Goal: Transaction & Acquisition: Purchase product/service

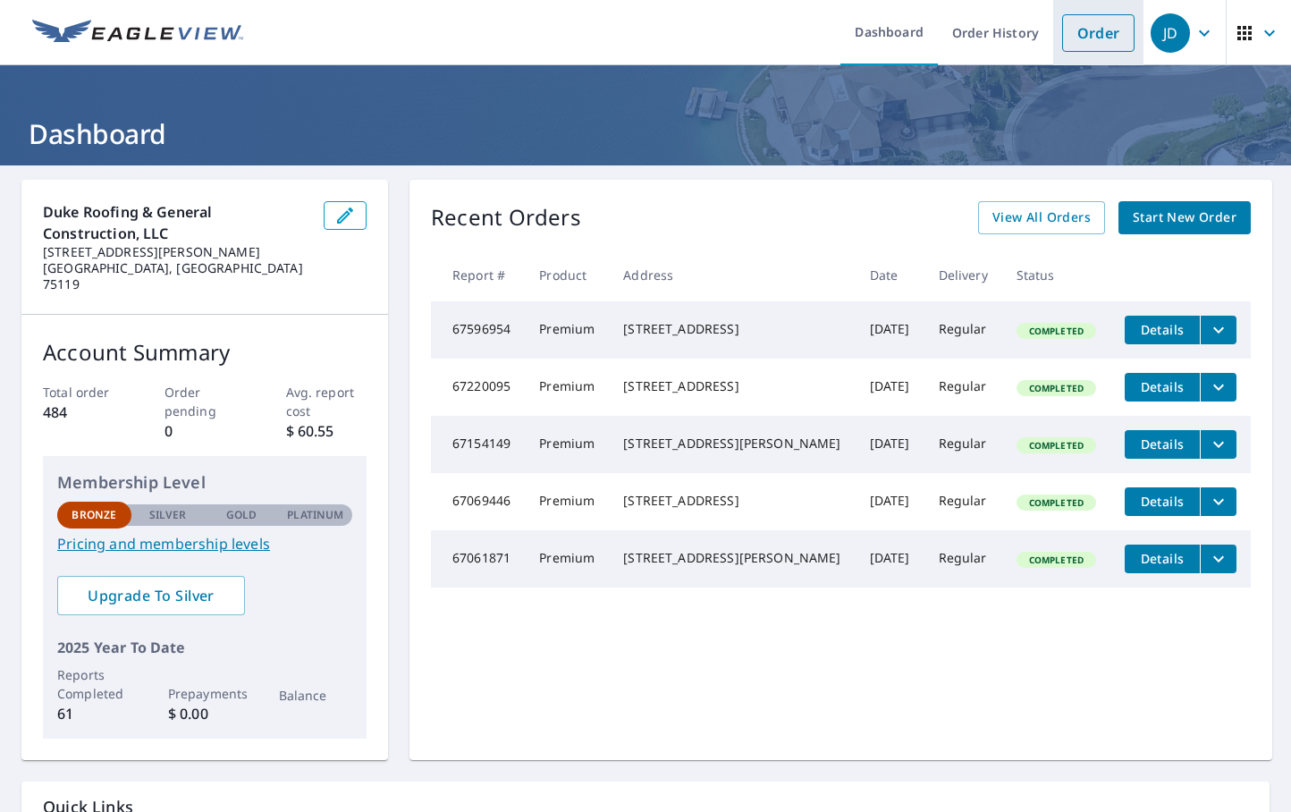
click at [1073, 29] on link "Order" at bounding box center [1098, 33] width 72 height 38
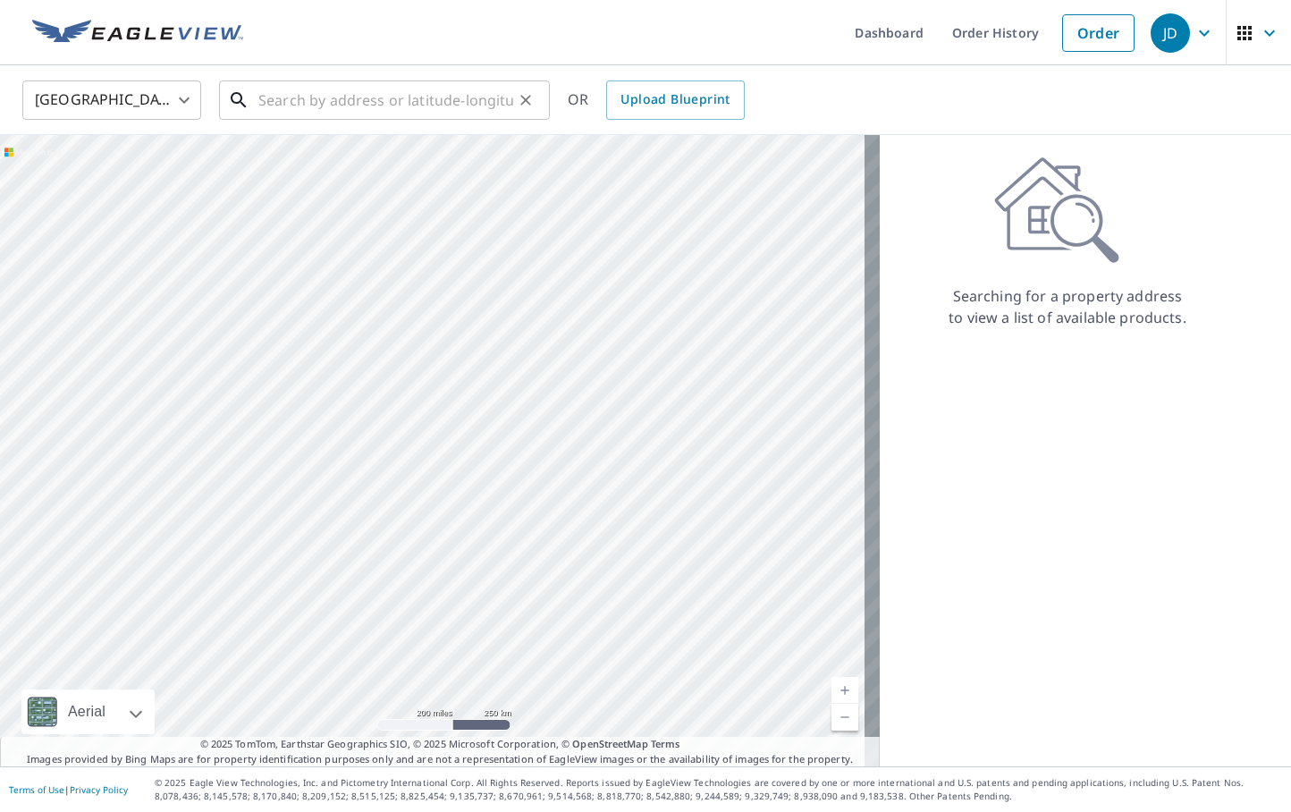
click at [419, 104] on input "text" at bounding box center [385, 100] width 255 height 50
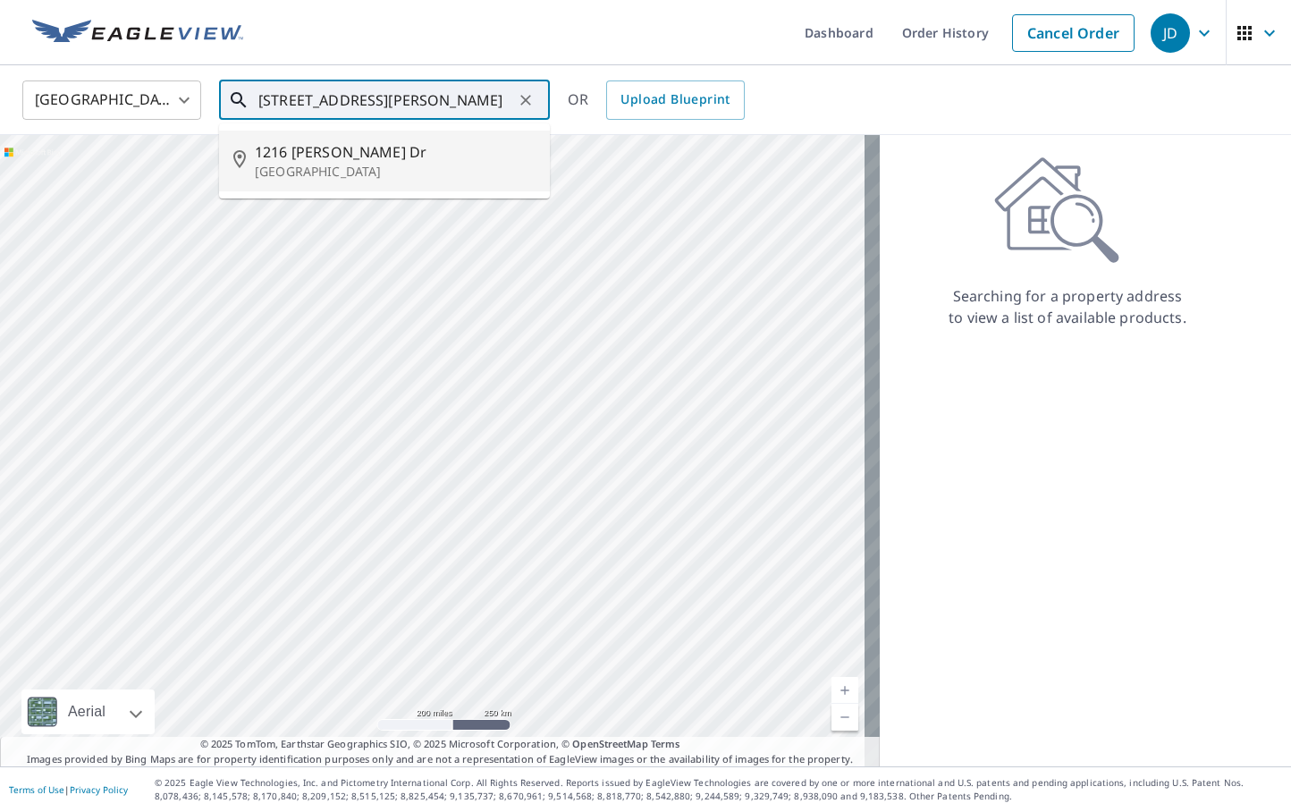
click at [333, 152] on span "1216 [PERSON_NAME] Dr" at bounding box center [395, 151] width 281 height 21
type input "[STREET_ADDRESS][PERSON_NAME]"
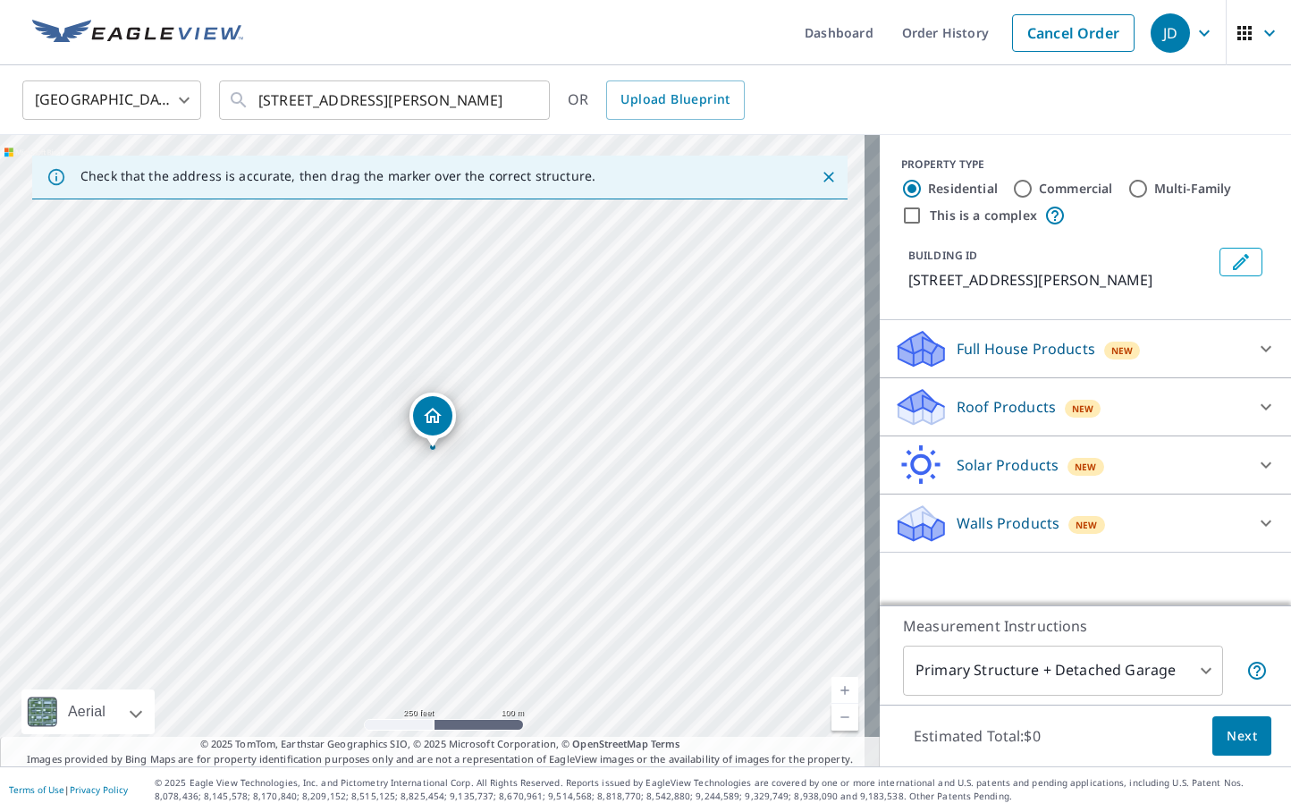
click at [1251, 395] on div at bounding box center [1265, 406] width 43 height 43
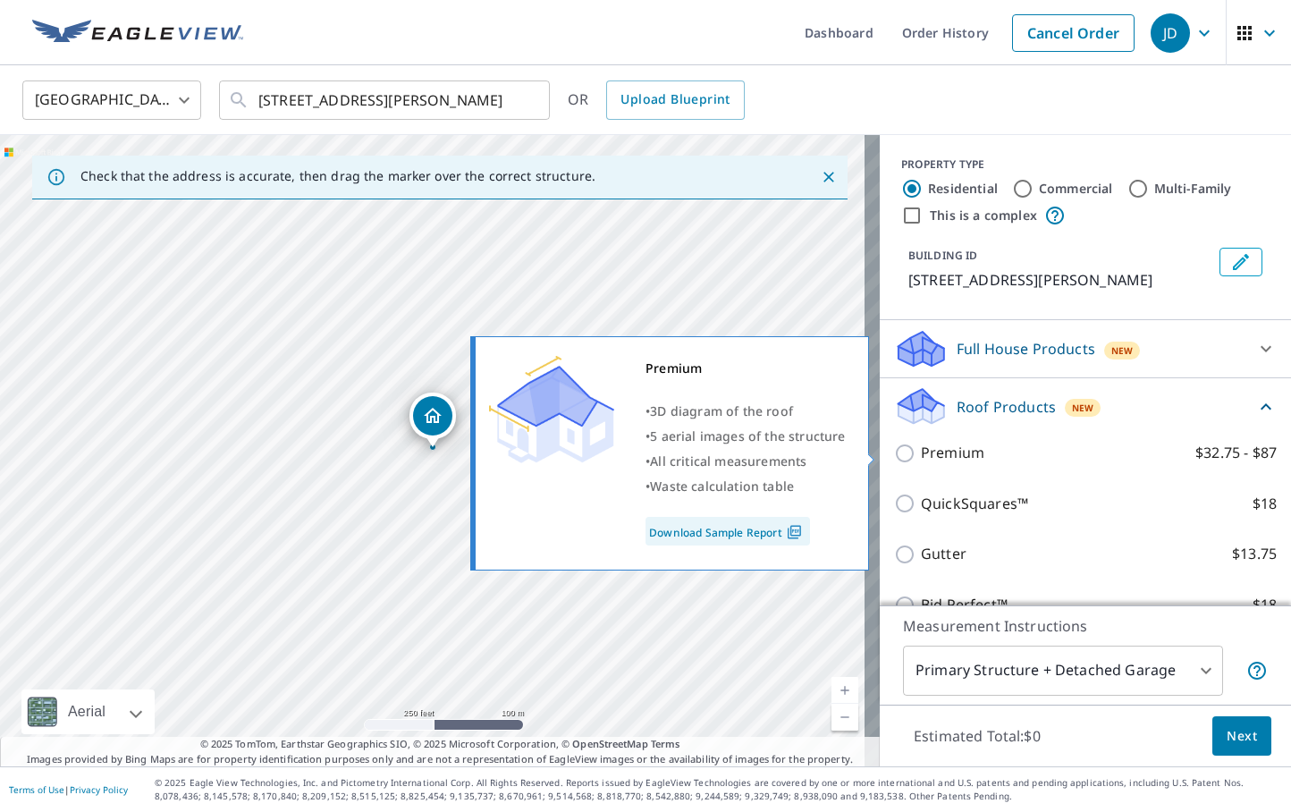
click at [894, 460] on input "Premium $32.75 - $87" at bounding box center [907, 452] width 27 height 21
checkbox input "true"
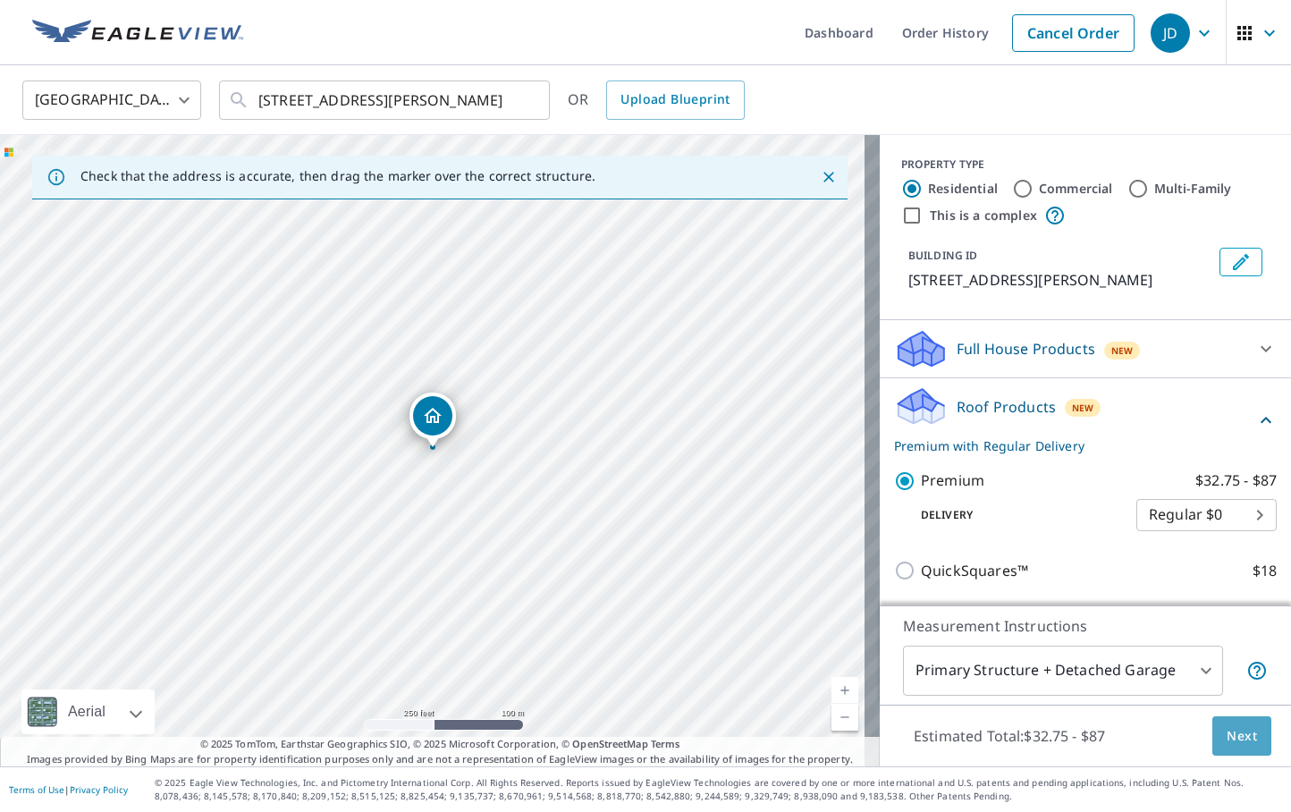
click at [1232, 738] on span "Next" at bounding box center [1241, 736] width 30 height 22
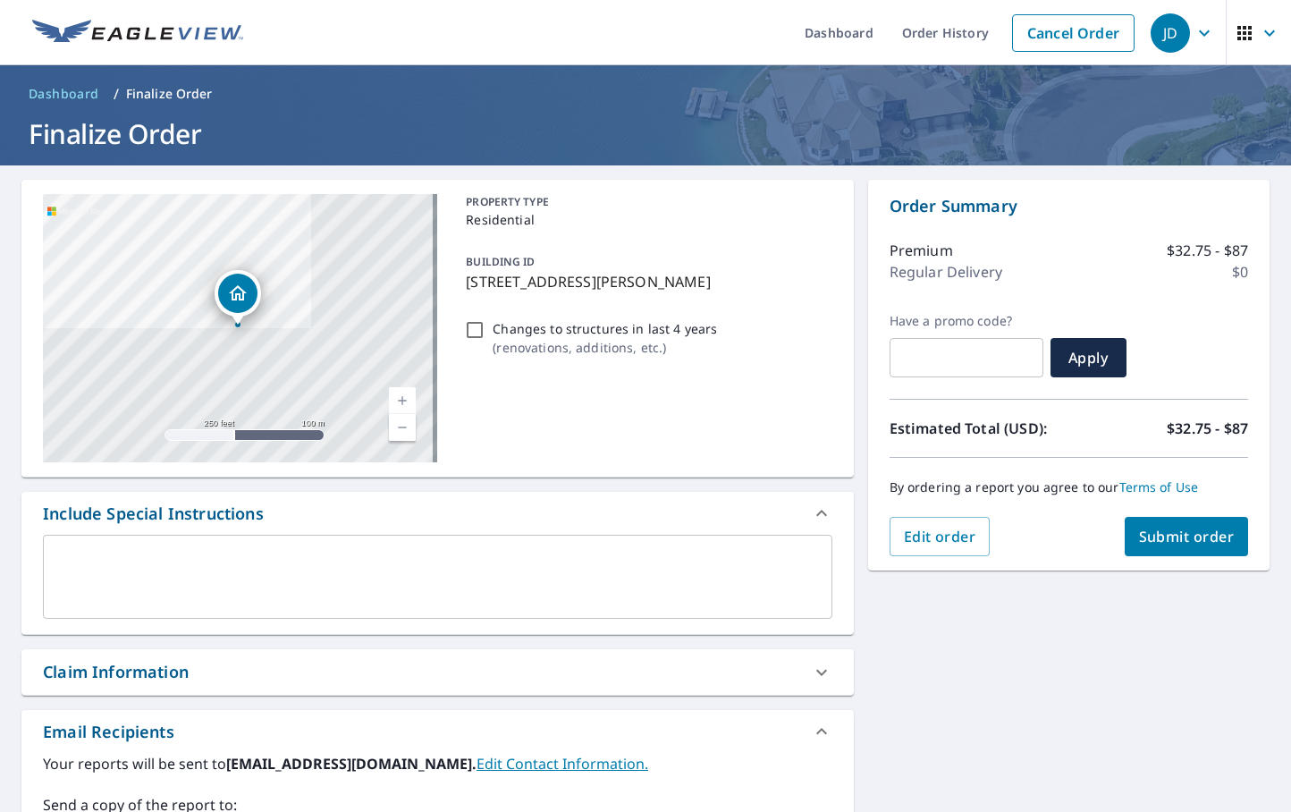
scroll to position [236, 0]
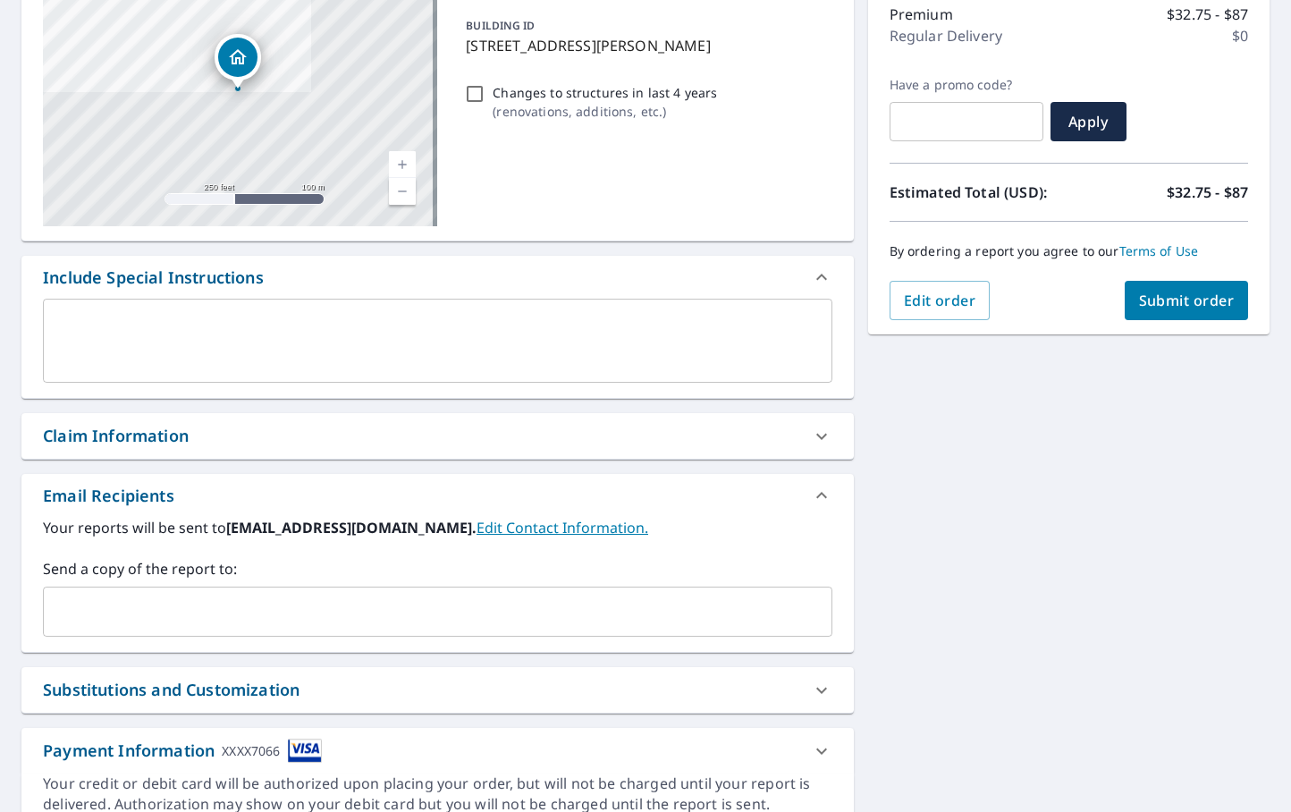
click at [135, 605] on input "text" at bounding box center [424, 611] width 746 height 34
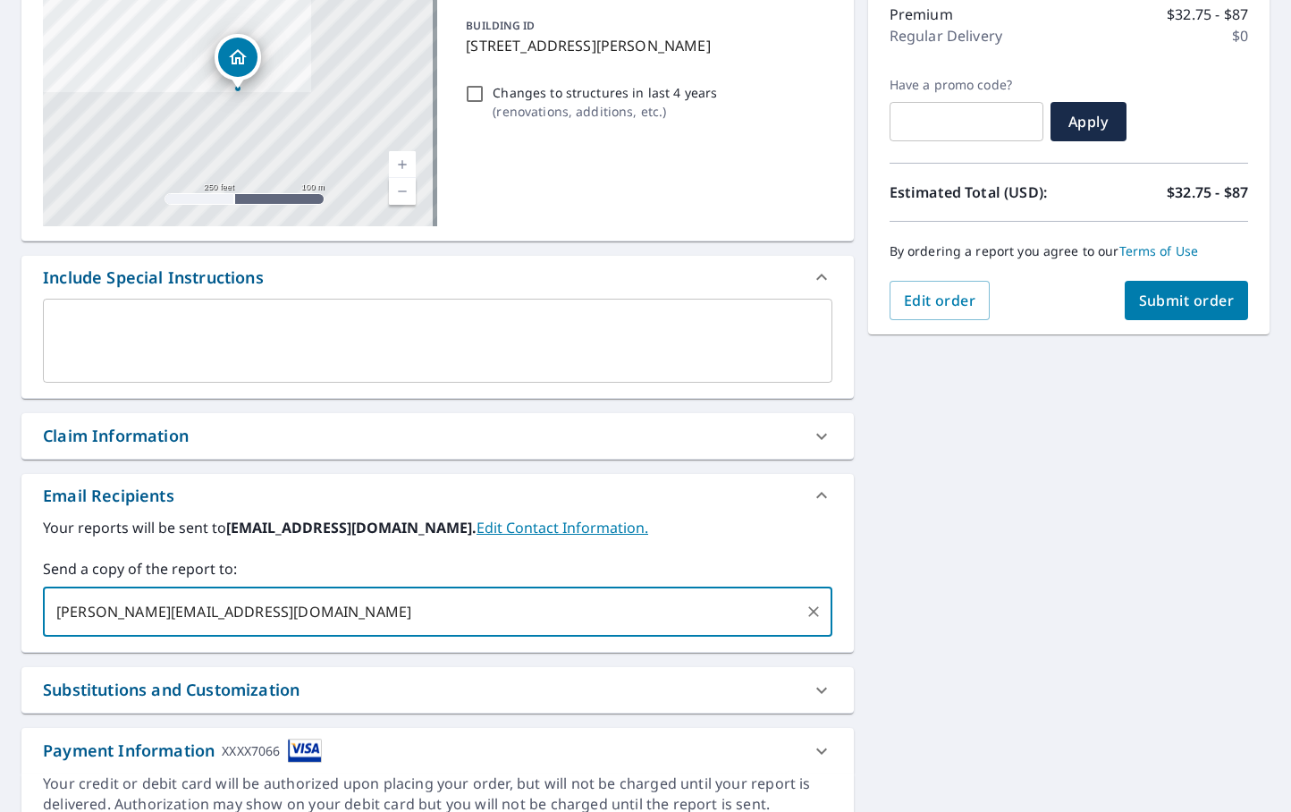
type input "[PERSON_NAME][EMAIL_ADDRESS][DOMAIN_NAME]"
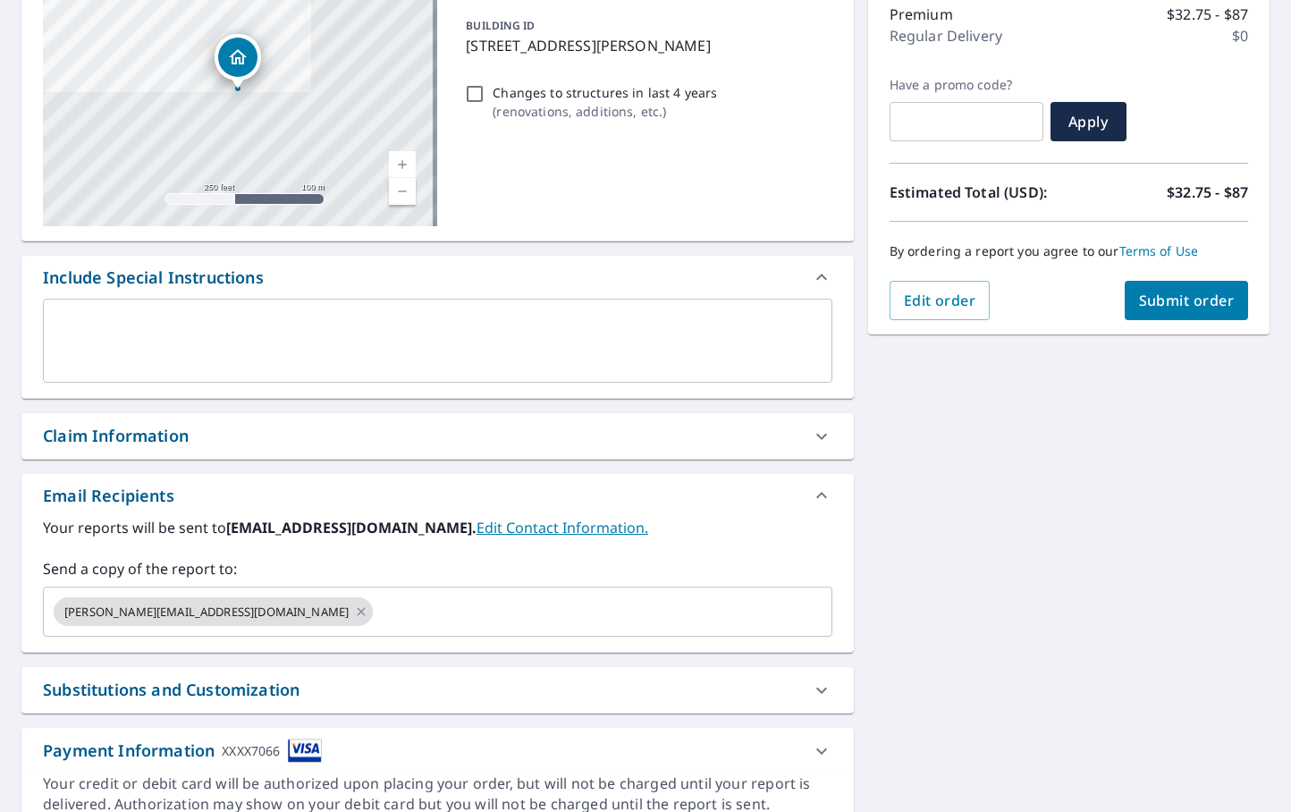
click at [967, 601] on div "[STREET_ADDRESS][PERSON_NAME][PERSON_NAME] A standard road map Aerial A detaile…" at bounding box center [645, 386] width 1291 height 914
click at [1166, 294] on span "Submit order" at bounding box center [1187, 300] width 96 height 20
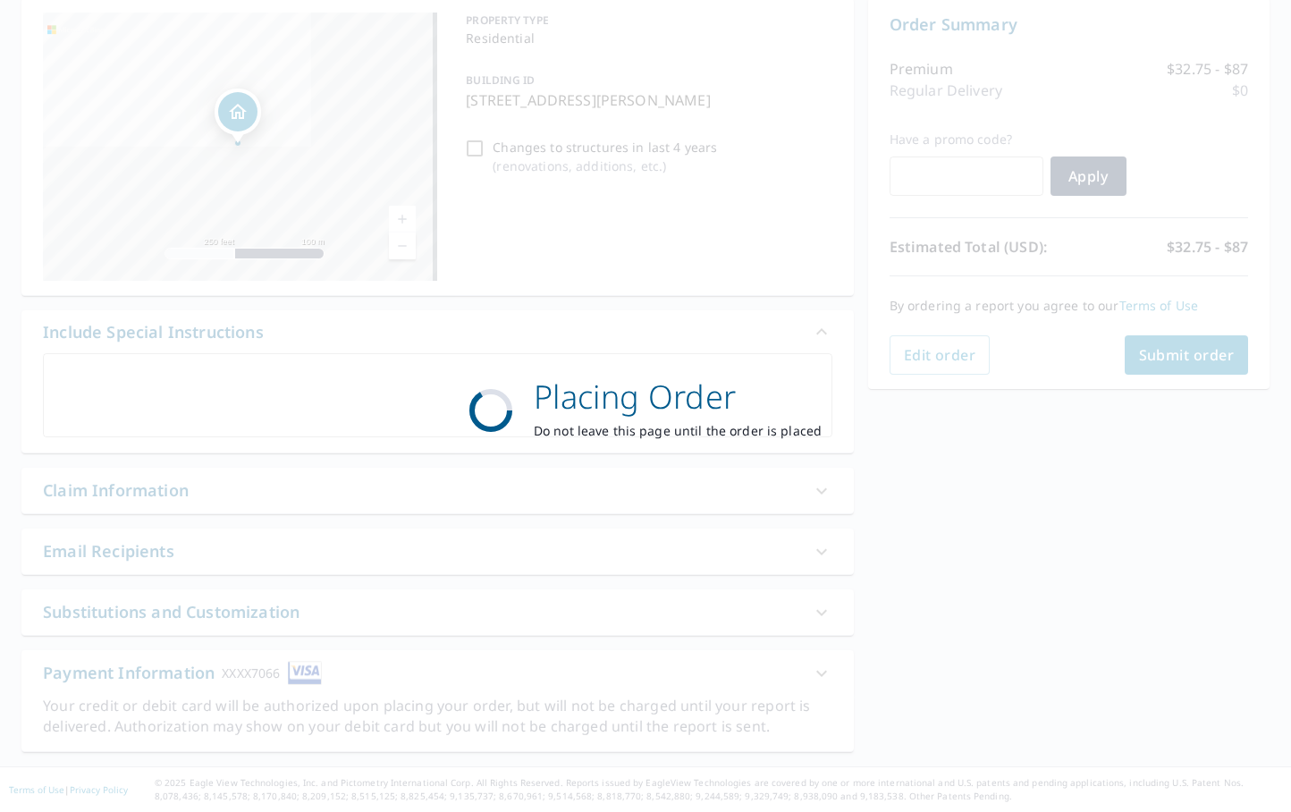
scroll to position [181, 0]
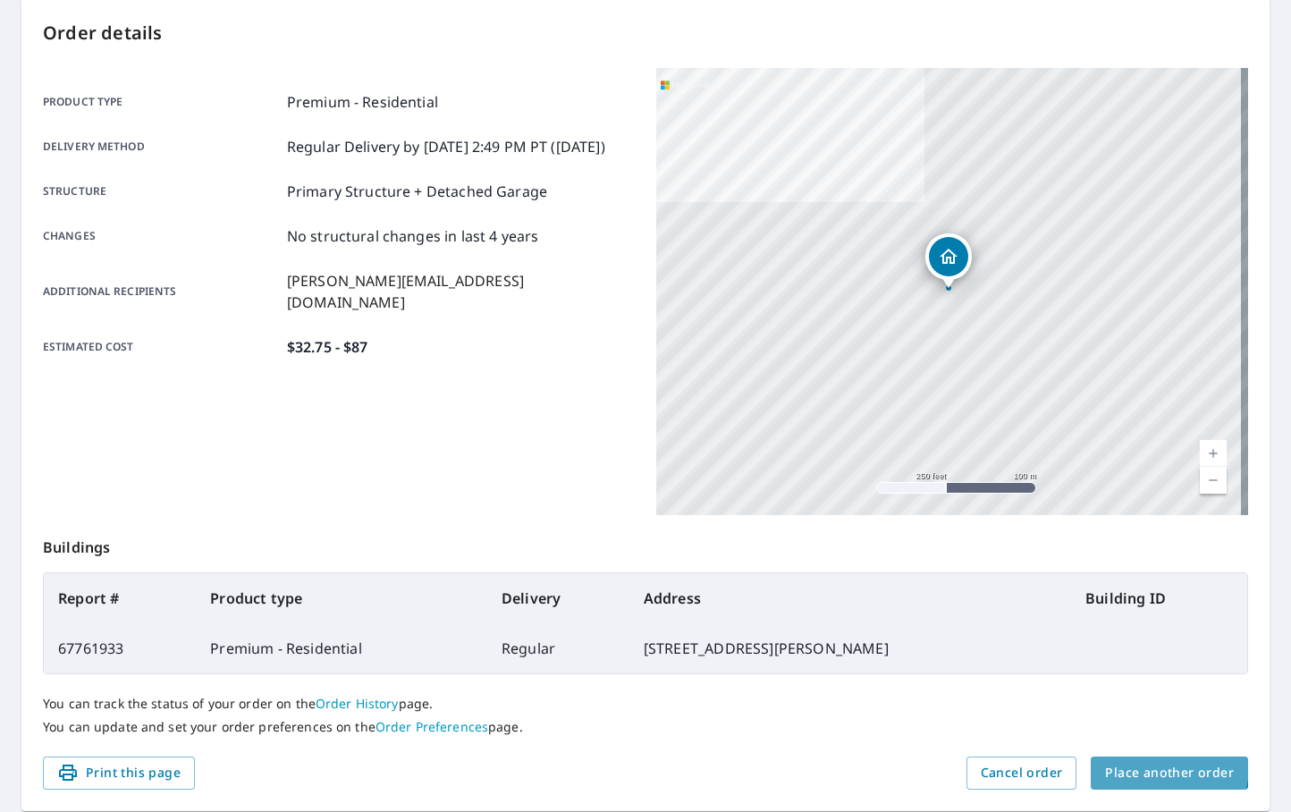
click at [1148, 766] on span "Place another order" at bounding box center [1169, 772] width 129 height 22
